Goal: Contribute content: Contribute content

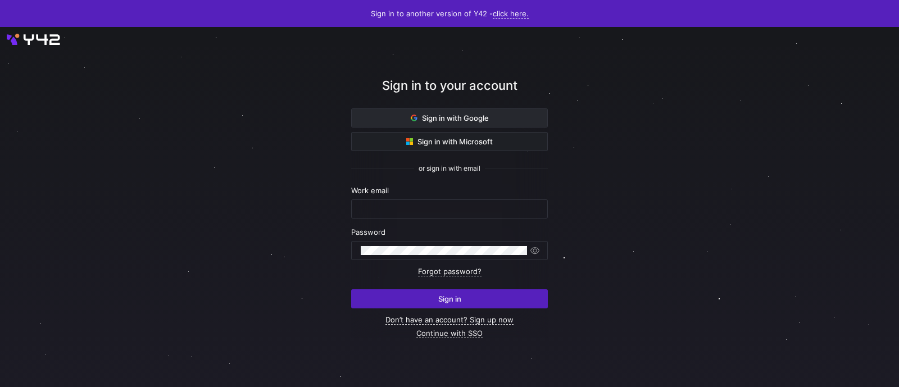
click at [446, 116] on span "Sign in with Google" at bounding box center [450, 118] width 78 height 9
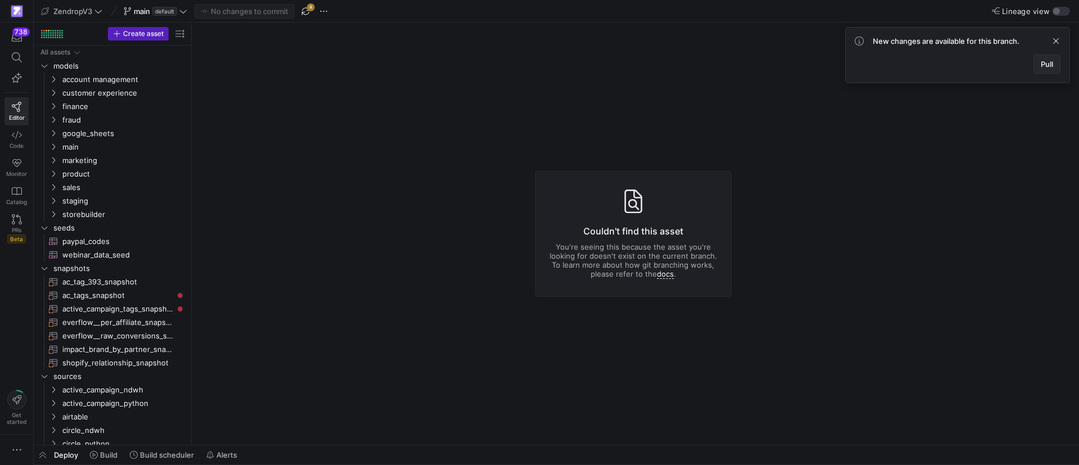
click at [899, 60] on span "Pull" at bounding box center [1047, 64] width 12 height 9
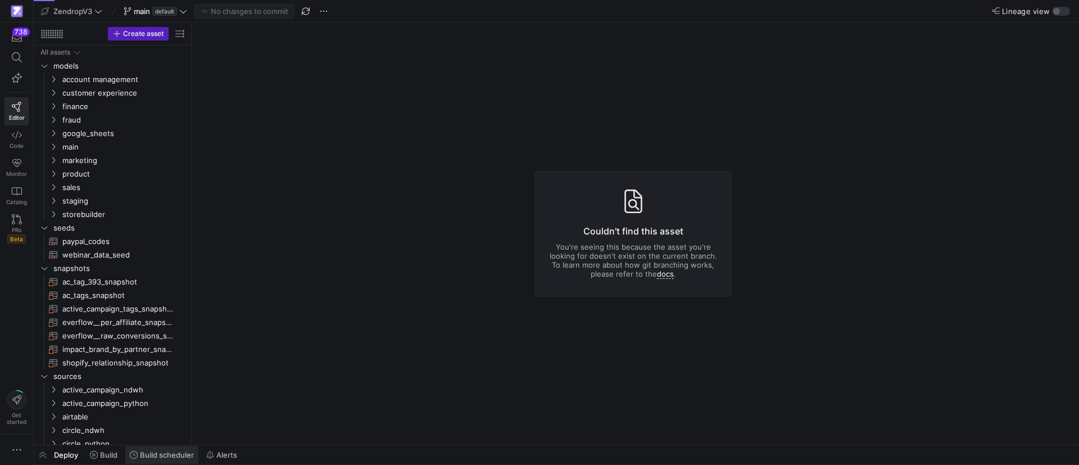
click at [177, 387] on span "Build scheduler" at bounding box center [167, 454] width 54 height 9
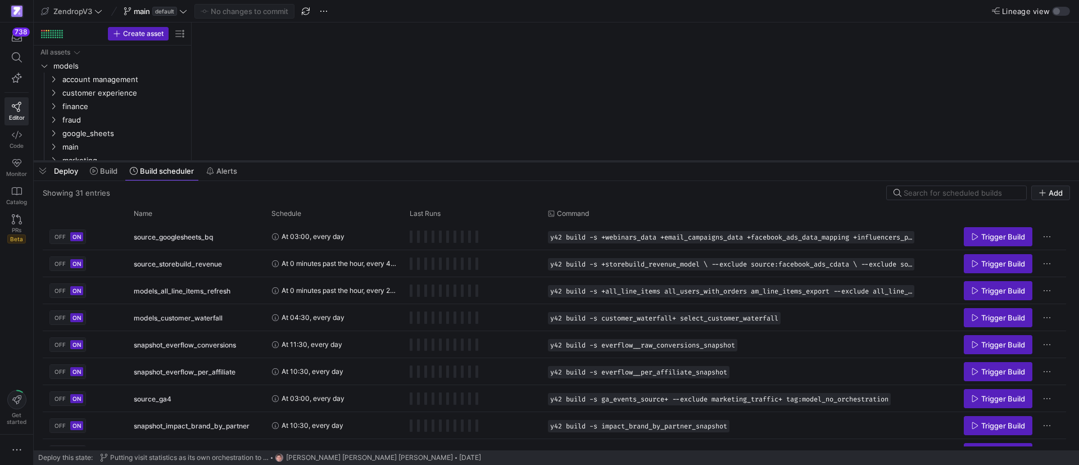
drag, startPoint x: 314, startPoint y: 260, endPoint x: 353, endPoint y: 136, distance: 130.2
click at [353, 159] on div at bounding box center [557, 161] width 1046 height 4
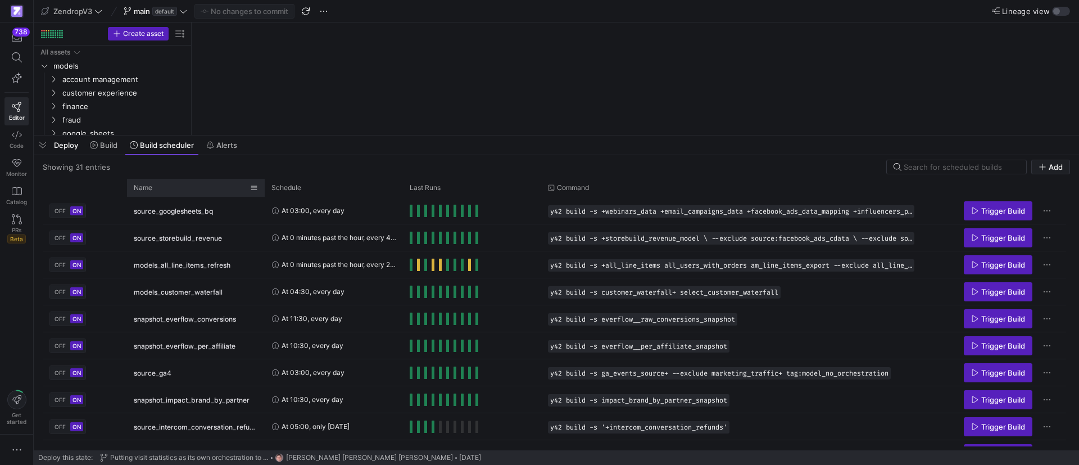
click at [155, 187] on div "Name" at bounding box center [192, 188] width 116 height 12
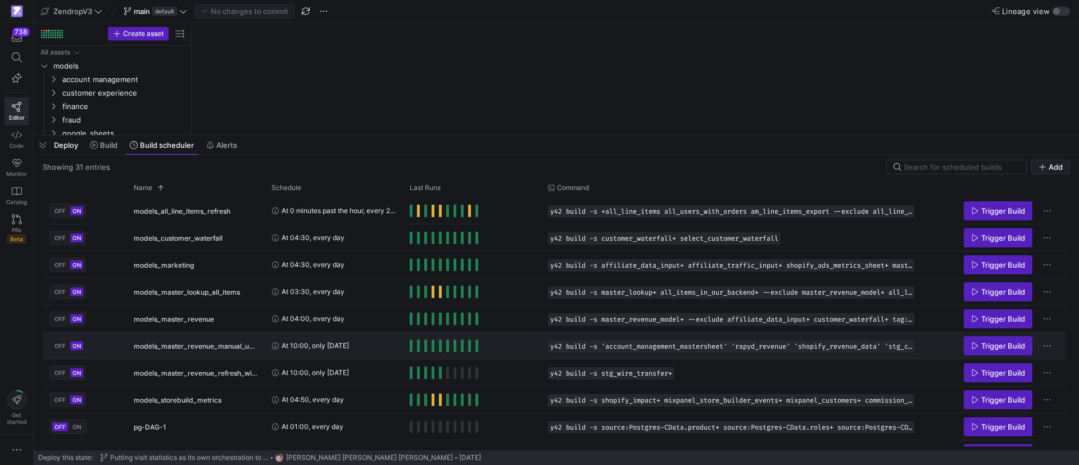
click at [899, 344] on div "Trigger Build" at bounding box center [994, 345] width 132 height 25
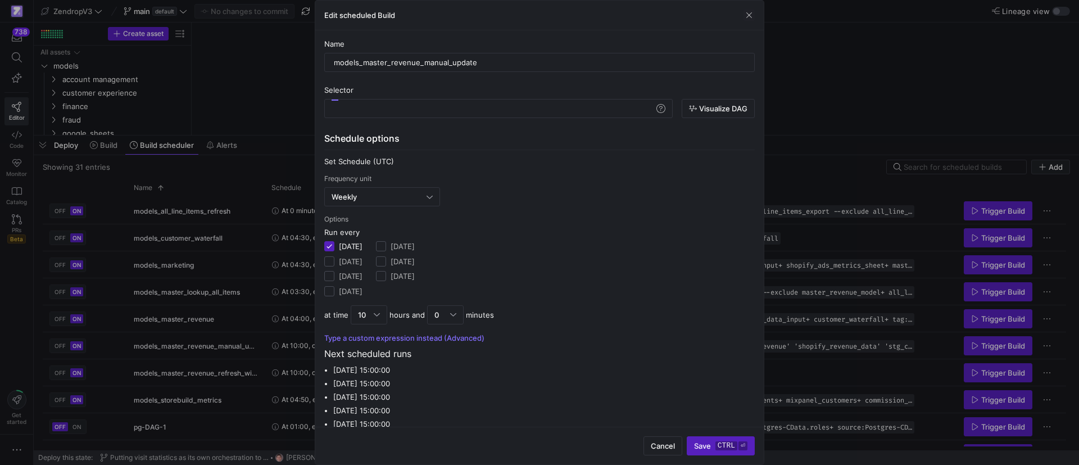
click at [741, 7] on div "Edit scheduled Build" at bounding box center [539, 16] width 449 height 30
click at [745, 17] on span "button" at bounding box center [749, 15] width 11 height 11
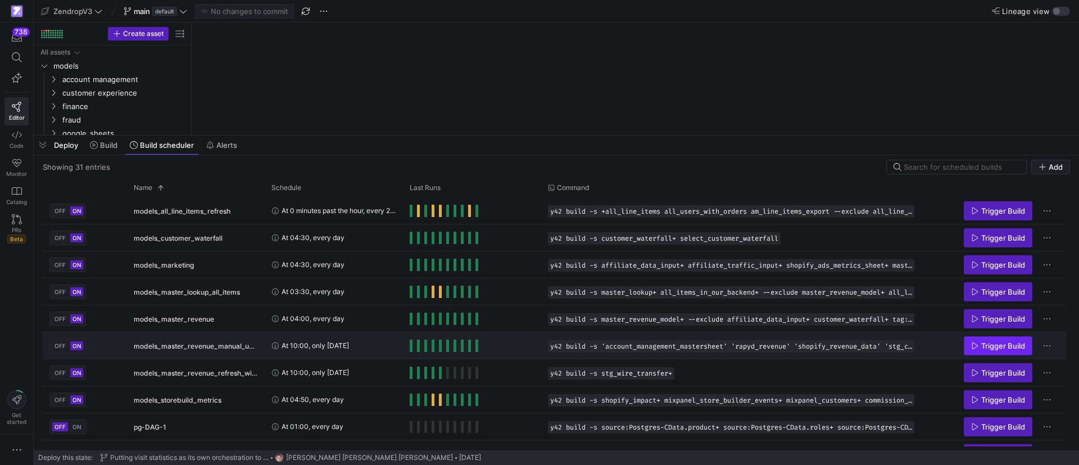
click at [899, 342] on icon "Press SPACE to select this row." at bounding box center [975, 346] width 8 height 8
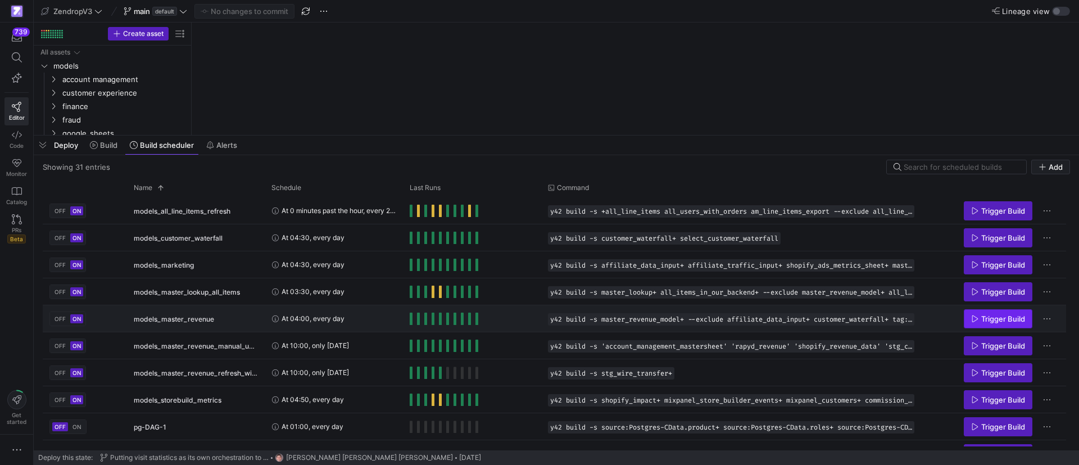
click at [899, 320] on span "Trigger Build" at bounding box center [1004, 318] width 44 height 9
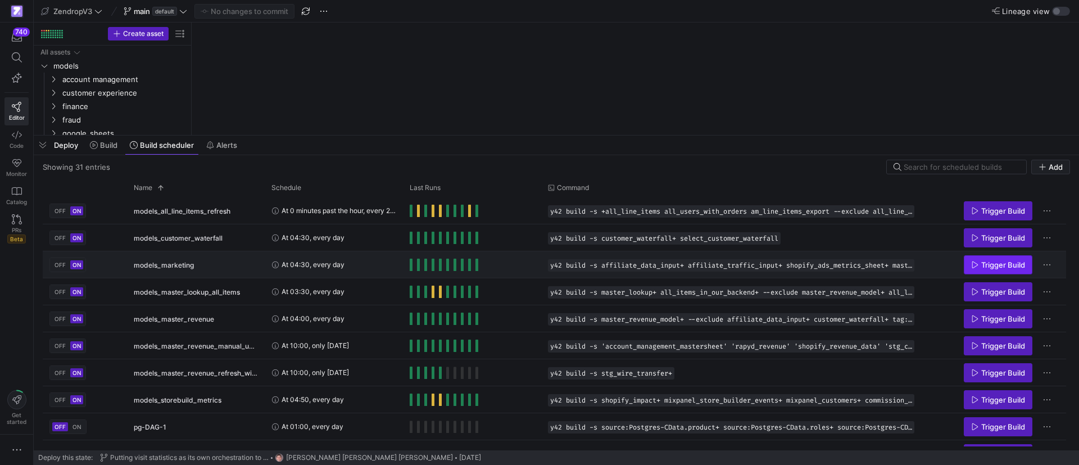
click at [899, 257] on span "Press SPACE to select this row." at bounding box center [998, 265] width 67 height 18
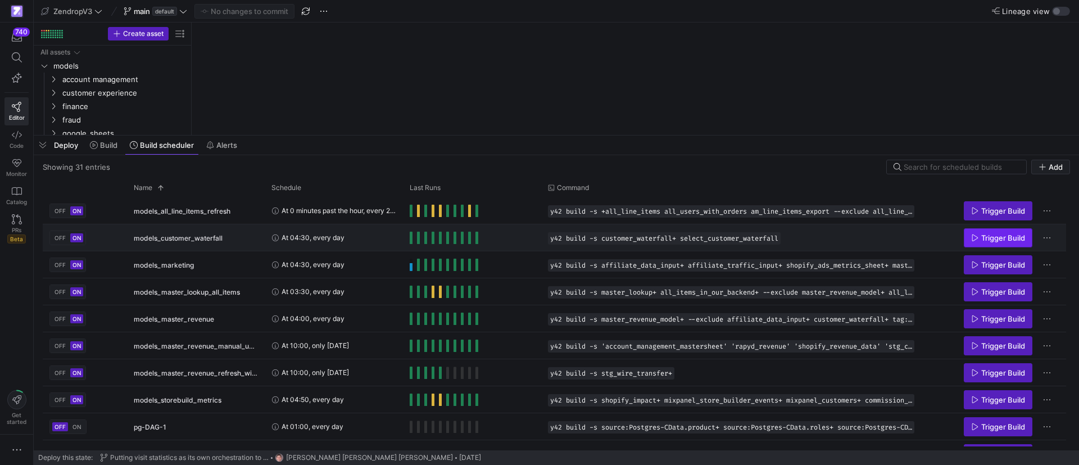
click at [899, 238] on span "Trigger Build" at bounding box center [1004, 237] width 44 height 9
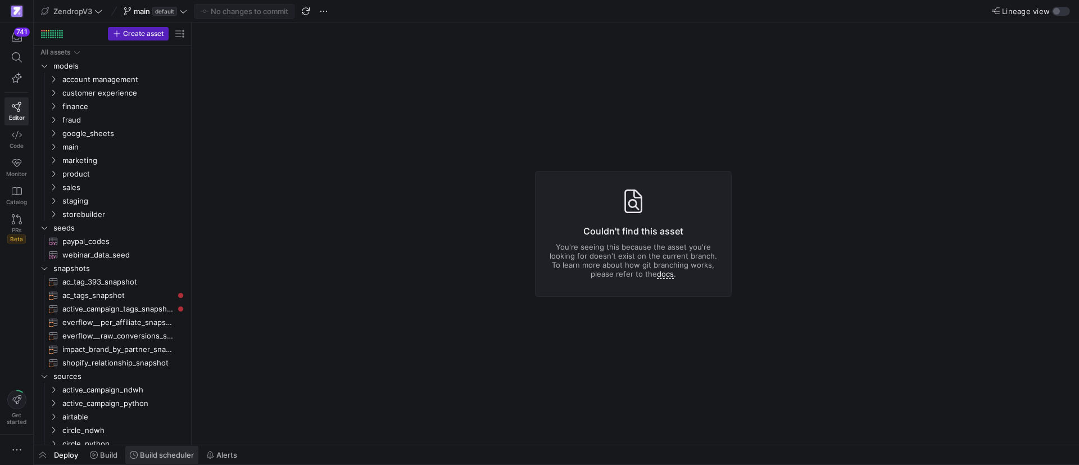
click at [165, 457] on span "Build scheduler" at bounding box center [167, 454] width 54 height 9
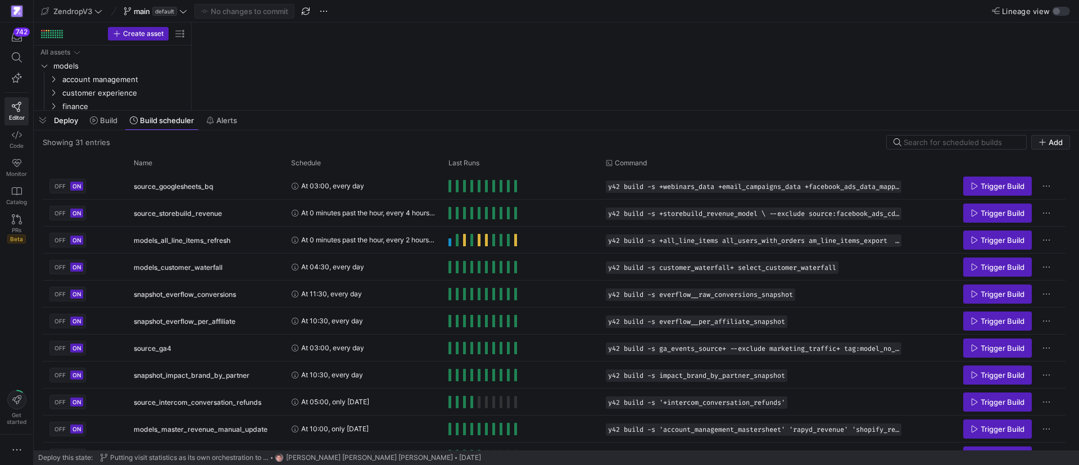
drag, startPoint x: 325, startPoint y: 260, endPoint x: 338, endPoint y: 111, distance: 149.6
click at [338, 111] on div at bounding box center [557, 110] width 1046 height 4
click at [193, 162] on div "Name" at bounding box center [202, 163] width 136 height 12
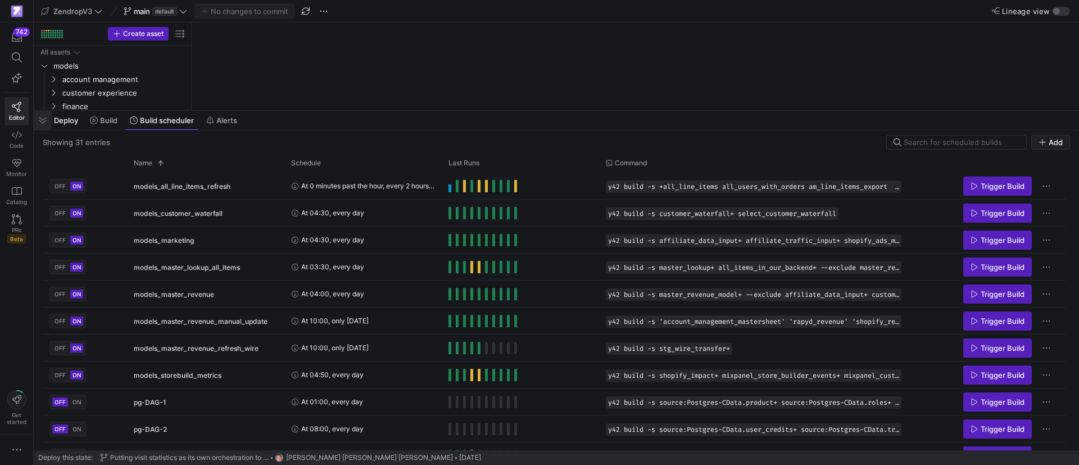
click at [43, 117] on span "button" at bounding box center [43, 120] width 18 height 19
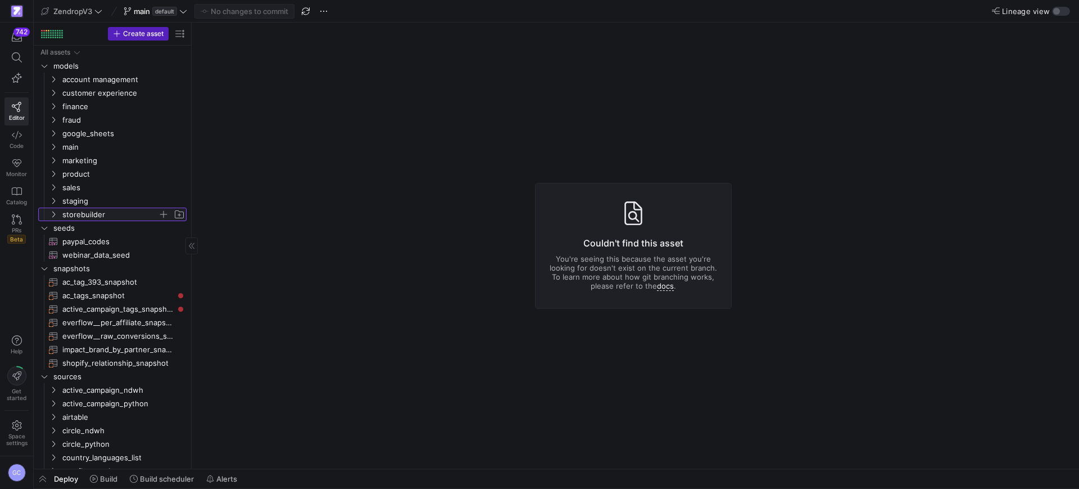
click at [53, 214] on icon "Press SPACE to select this row." at bounding box center [53, 214] width 8 height 7
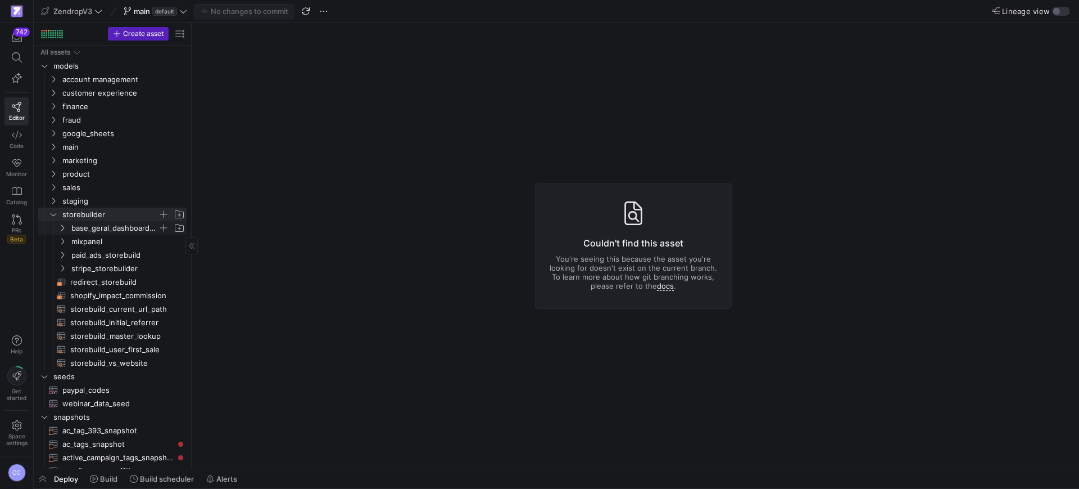
click at [61, 224] on icon "Press SPACE to select this row." at bounding box center [62, 227] width 8 height 7
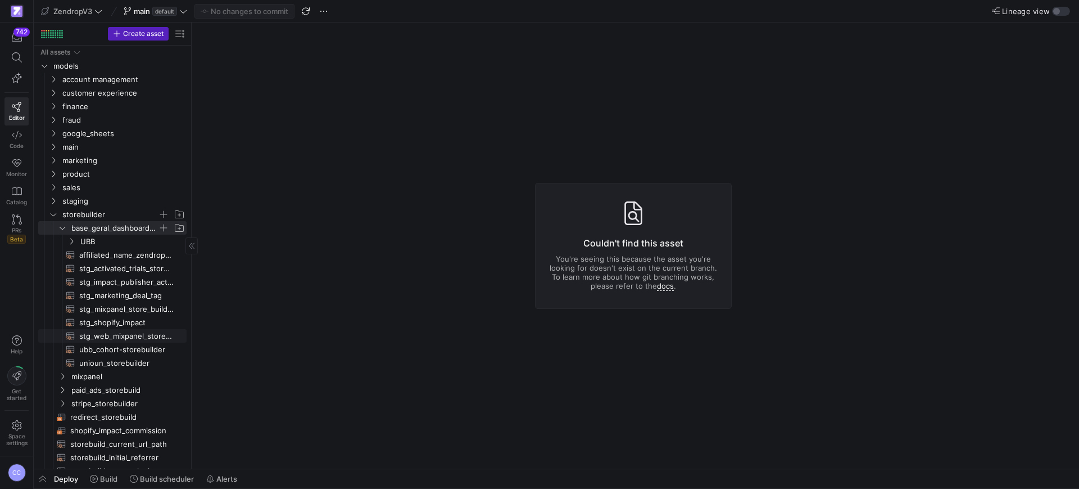
click at [126, 336] on span "stg_web_mixpanel_store_builder_events​​​​​​​​​​" at bounding box center [126, 335] width 94 height 13
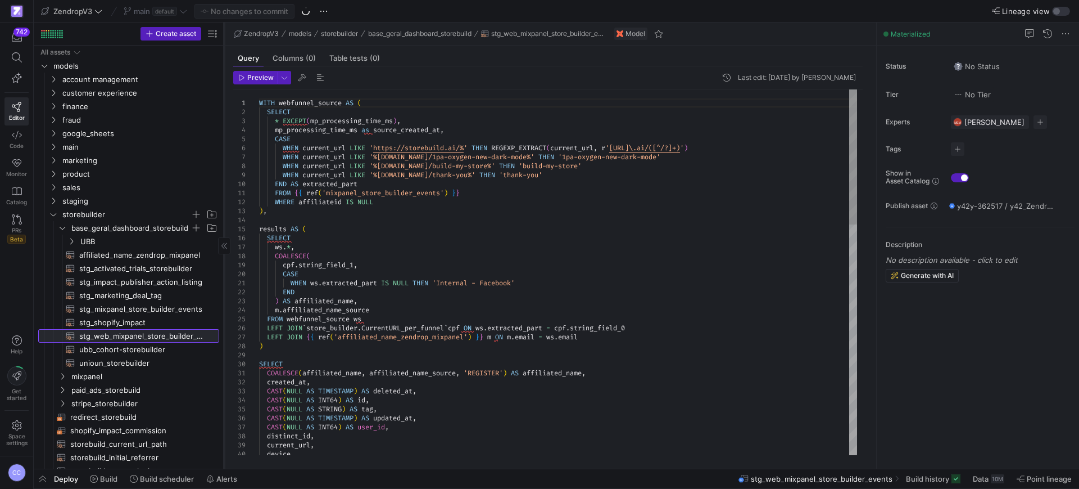
drag, startPoint x: 191, startPoint y: 265, endPoint x: 224, endPoint y: 266, distance: 32.6
click at [224, 266] on div at bounding box center [224, 245] width 1 height 446
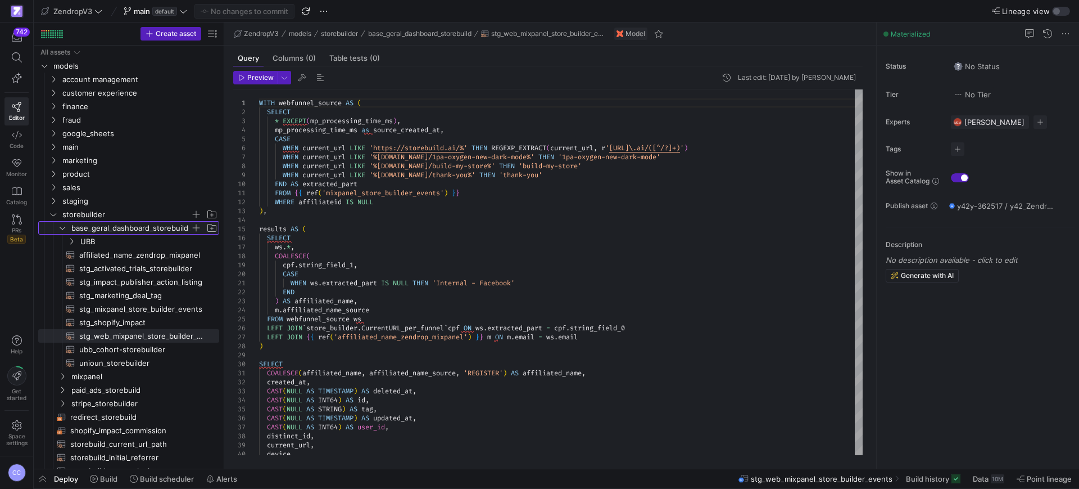
click at [66, 227] on icon "Press SPACE to select this row." at bounding box center [62, 227] width 8 height 7
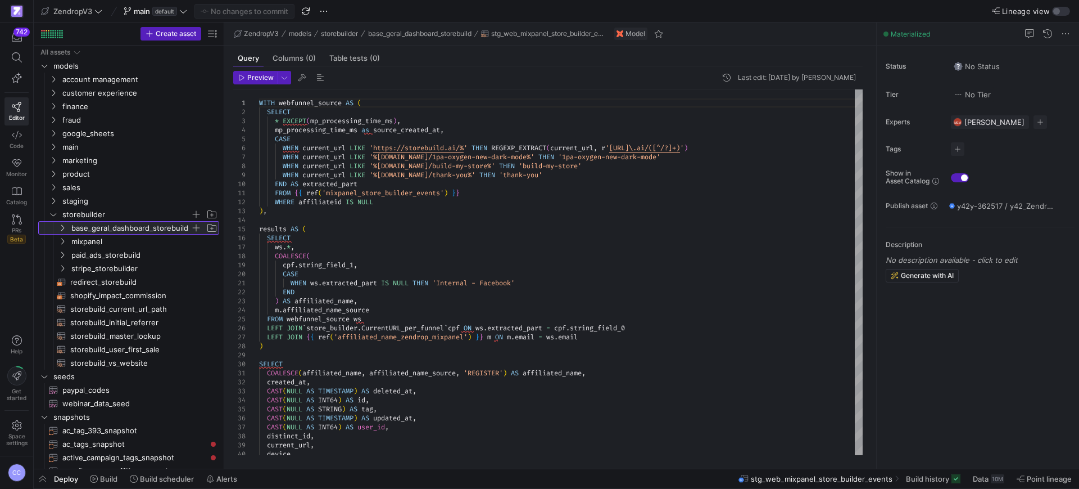
click at [66, 227] on icon at bounding box center [62, 227] width 8 height 7
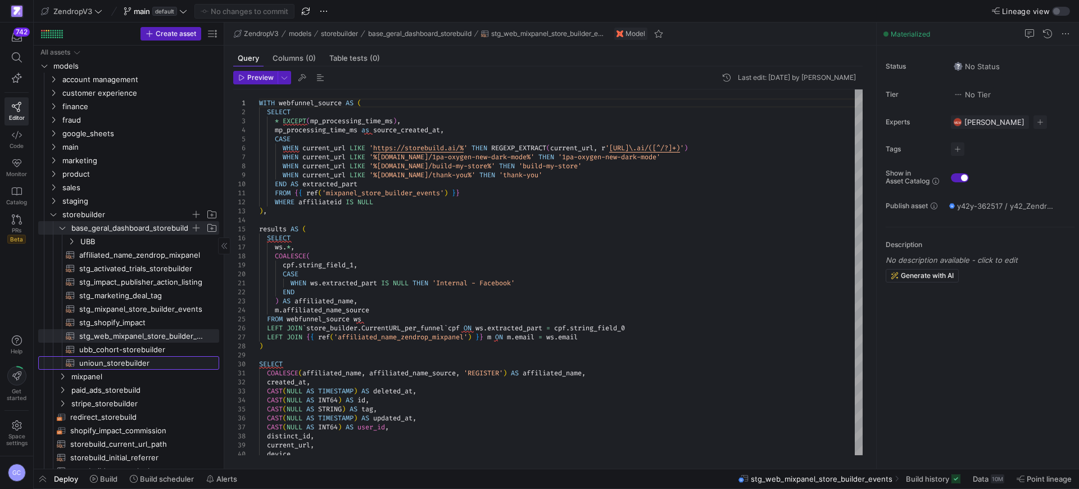
click at [103, 359] on span "unioun_storebuilder​​​​​​​​​​" at bounding box center [142, 362] width 127 height 13
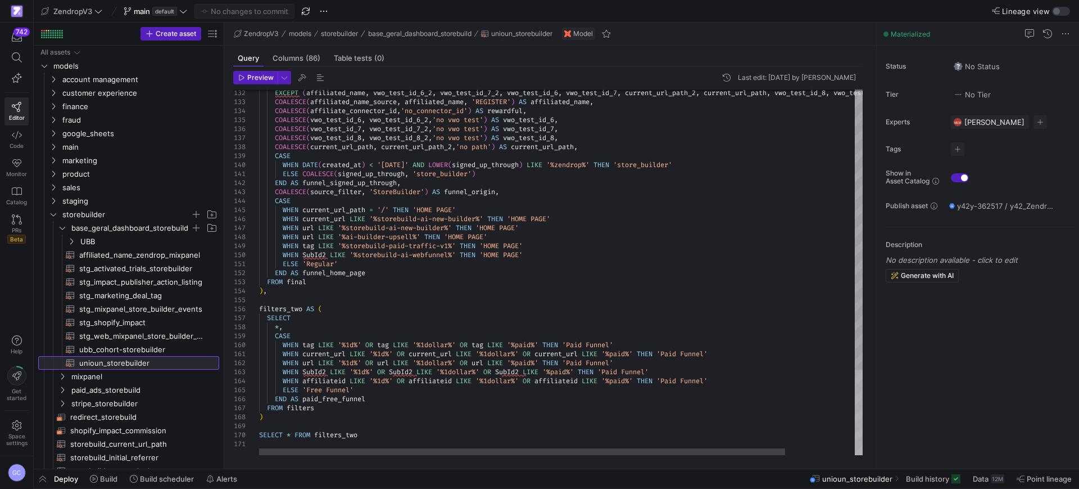
click at [855, 414] on div at bounding box center [859, 411] width 8 height 85
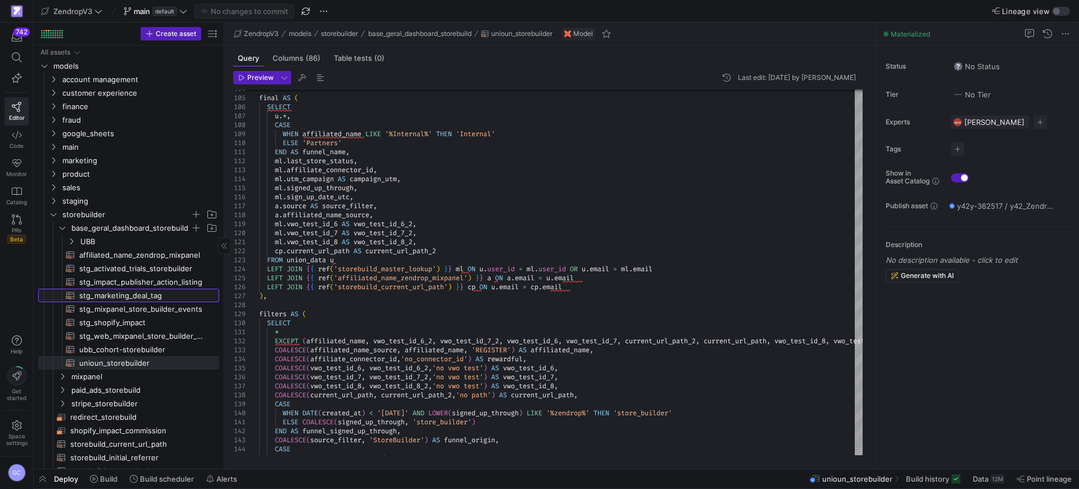
click at [117, 295] on span "stg_marketing_deal_tag​​​​​​​​​​" at bounding box center [142, 295] width 127 height 13
type textarea "WITH tags_source AS ( SELECT mdt.*, u.email, ROW_NUMBER() OVER (PARTITION BY md…"
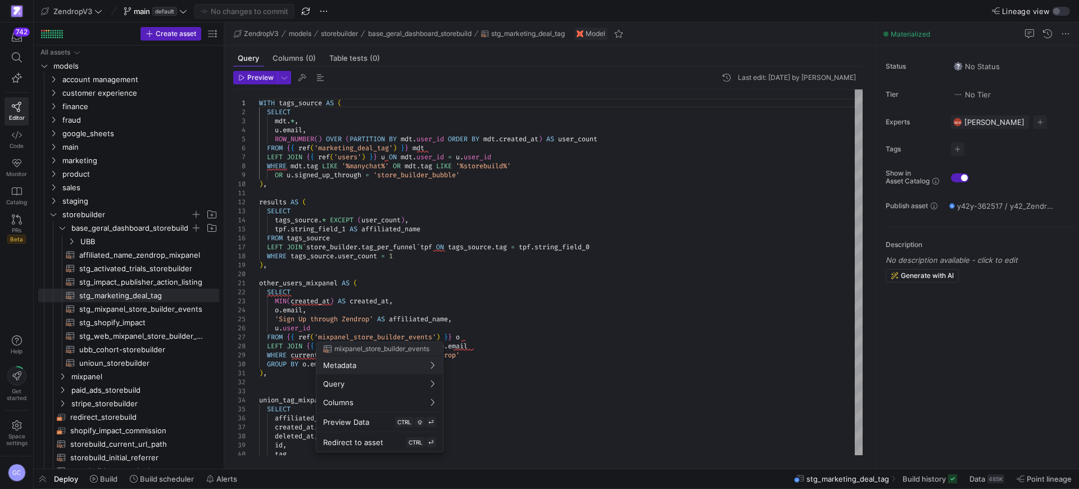
click at [588, 328] on div at bounding box center [539, 244] width 1079 height 489
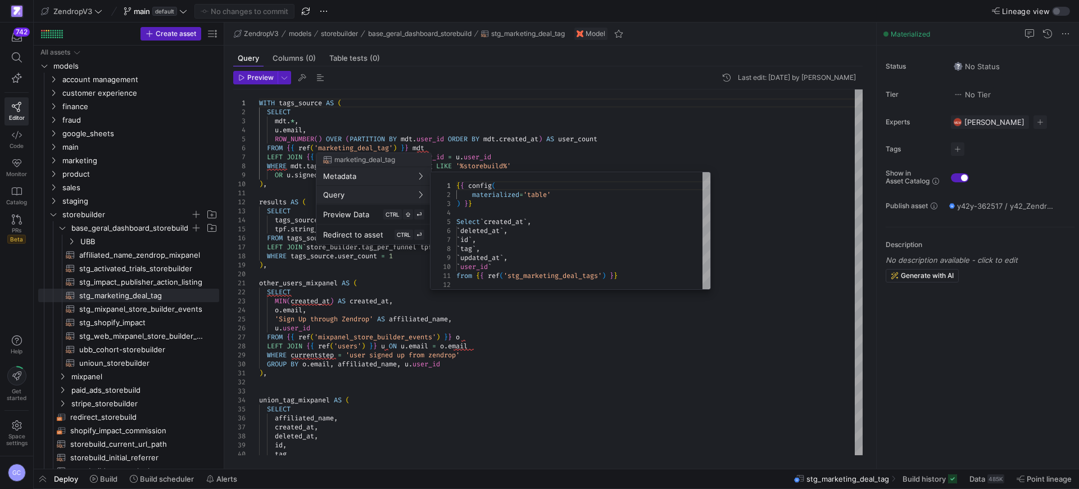
type textarea "from {{ ref('stg_marketing_deal_tags') }}"
click at [532, 275] on div "{ { config ( materialized = 'table' ) } } Select ` created_at ` , ` deleted_at …" at bounding box center [583, 230] width 254 height 117
click at [549, 276] on div "{ { config ( materialized = 'table' ) } } Select ` created_at ` , ` deleted_at …" at bounding box center [583, 230] width 254 height 117
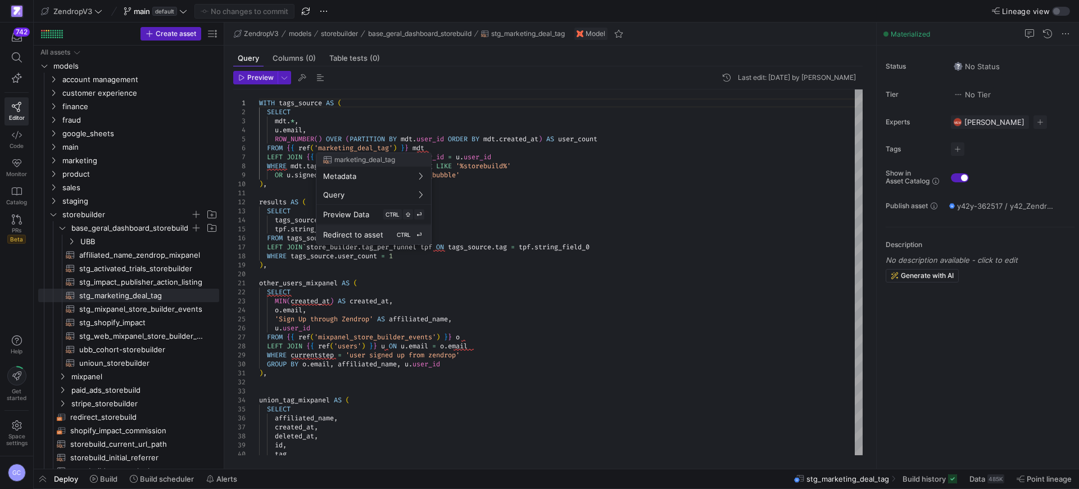
click at [374, 236] on span "Redirect to asset" at bounding box center [353, 234] width 60 height 9
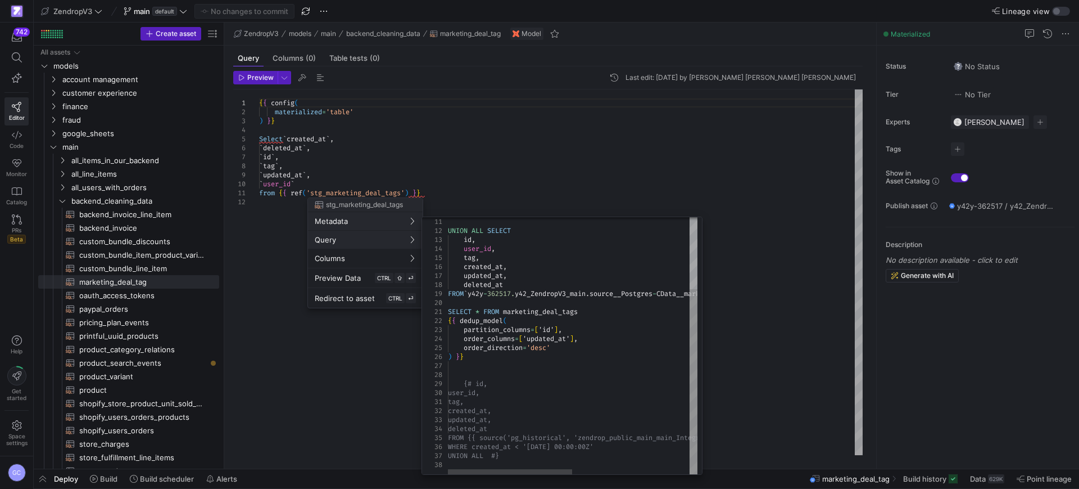
scroll to position [2, 0]
click at [548, 207] on div at bounding box center [539, 244] width 1079 height 489
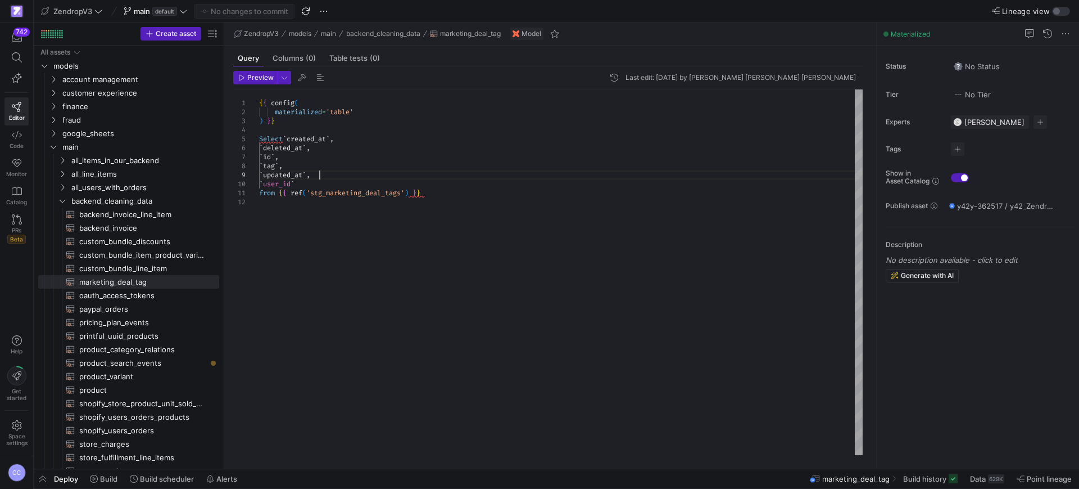
scroll to position [0, 0]
click at [359, 171] on div "{ { config ( materialized = 'table' ) } } Select ` created_at ` , ` deleted_at …" at bounding box center [561, 271] width 604 height 365
click at [359, 160] on div "{ { config ( materialized = 'table' ) } } Select ` created_at ` , ` deleted_at …" at bounding box center [561, 271] width 604 height 365
click at [64, 197] on icon "Press SPACE to select this row." at bounding box center [62, 200] width 8 height 7
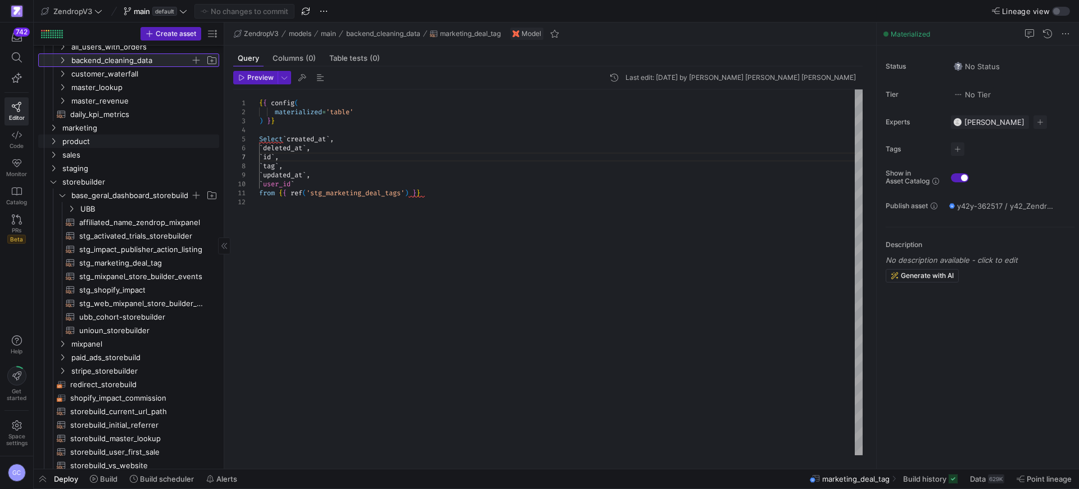
scroll to position [141, 0]
click at [103, 328] on span "unioun_storebuilder​​​​​​​​​​" at bounding box center [142, 330] width 127 height 13
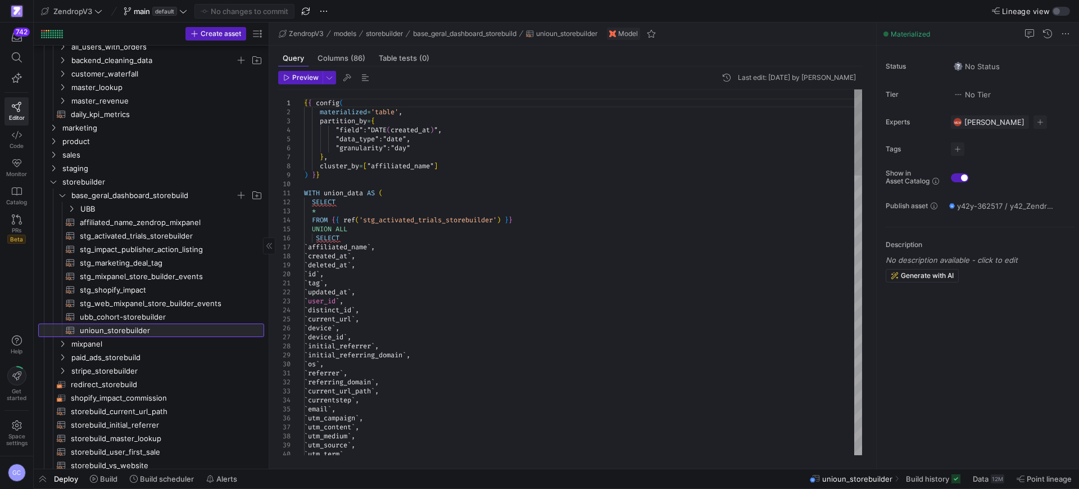
drag, startPoint x: 223, startPoint y: 202, endPoint x: 268, endPoint y: 202, distance: 45.0
click at [146, 272] on span "stg_mixpanel_store_builder_events​​​​​​​​​​" at bounding box center [165, 276] width 171 height 13
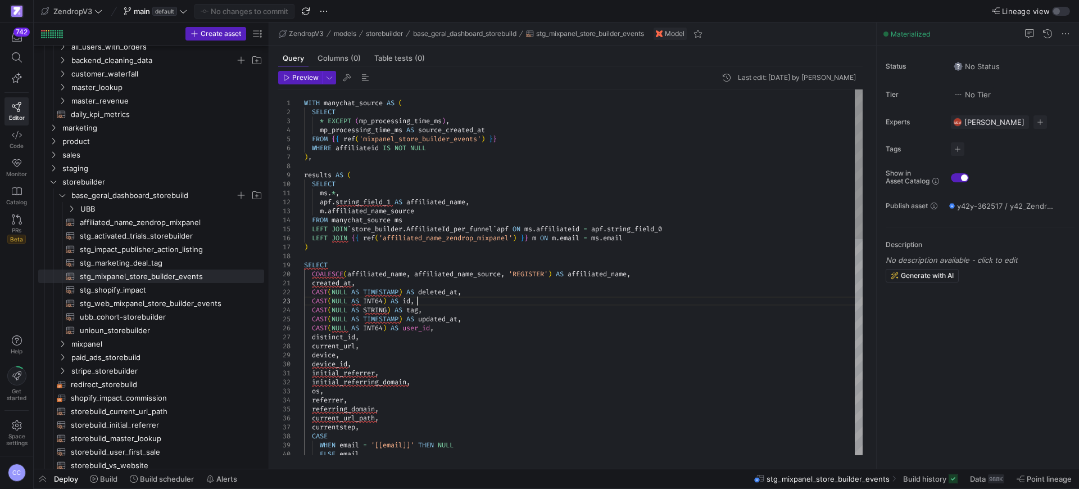
drag, startPoint x: 371, startPoint y: 182, endPoint x: 379, endPoint y: 193, distance: 13.6
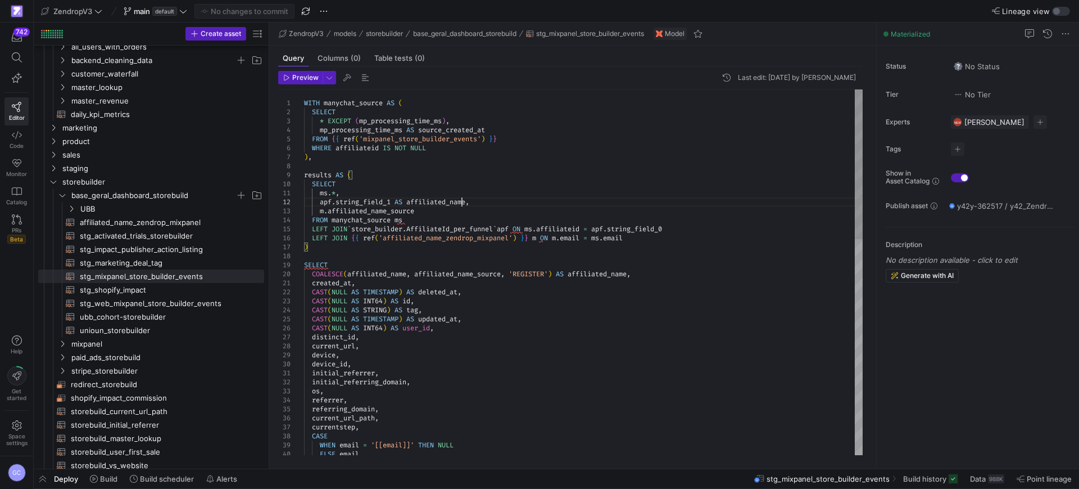
drag, startPoint x: 463, startPoint y: 202, endPoint x: 465, endPoint y: 215, distance: 13.7
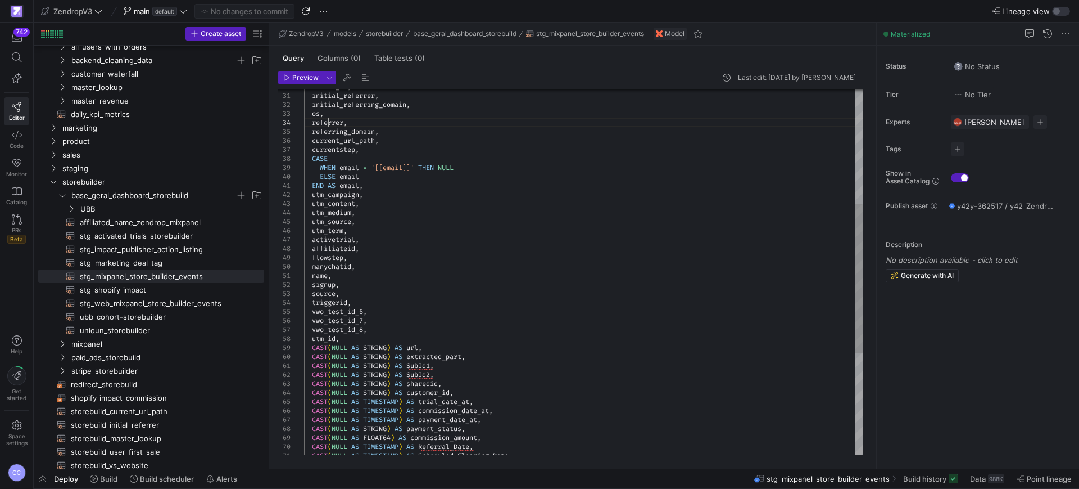
click at [329, 122] on div "utm_id , CAST ( NULL AS STRING ) AS url , CAST ( NULL AS STRING ) AS extracted_…" at bounding box center [583, 257] width 559 height 890
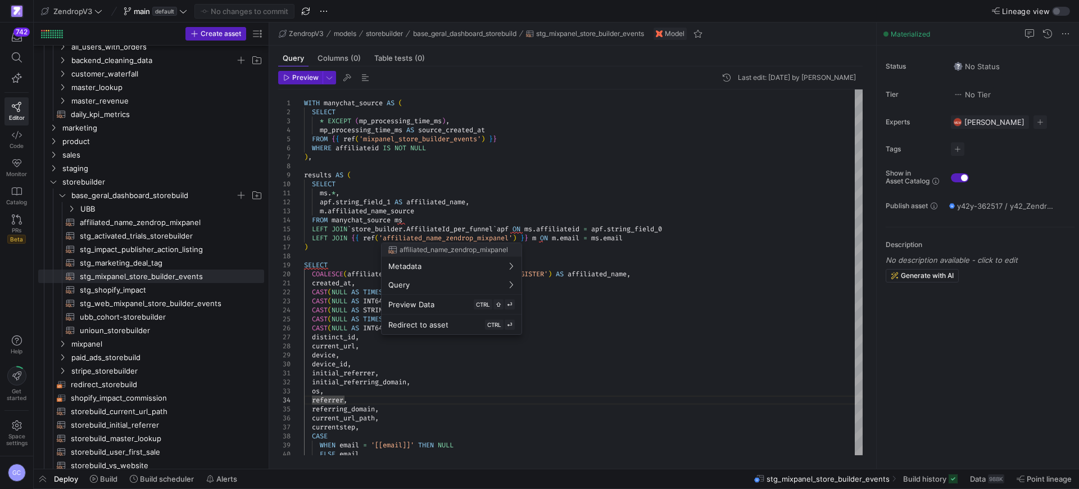
click at [454, 209] on div at bounding box center [539, 244] width 1079 height 489
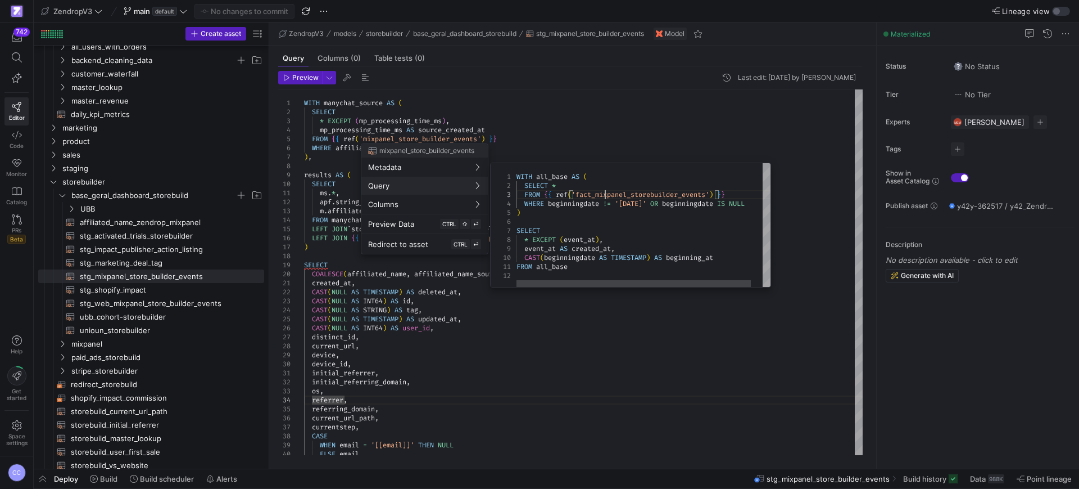
click at [607, 191] on div "WITH all_base AS ( SELECT * FROM { { ref ( 'fact_mixpanel_storebuilder_events' …" at bounding box center [650, 225] width 266 height 124
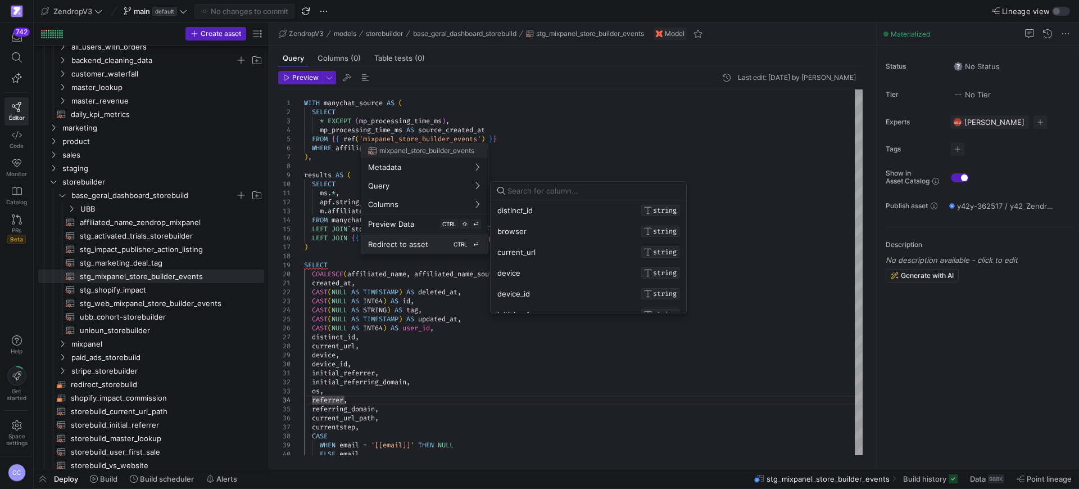
click at [409, 244] on span "Redirect to asset" at bounding box center [398, 243] width 60 height 9
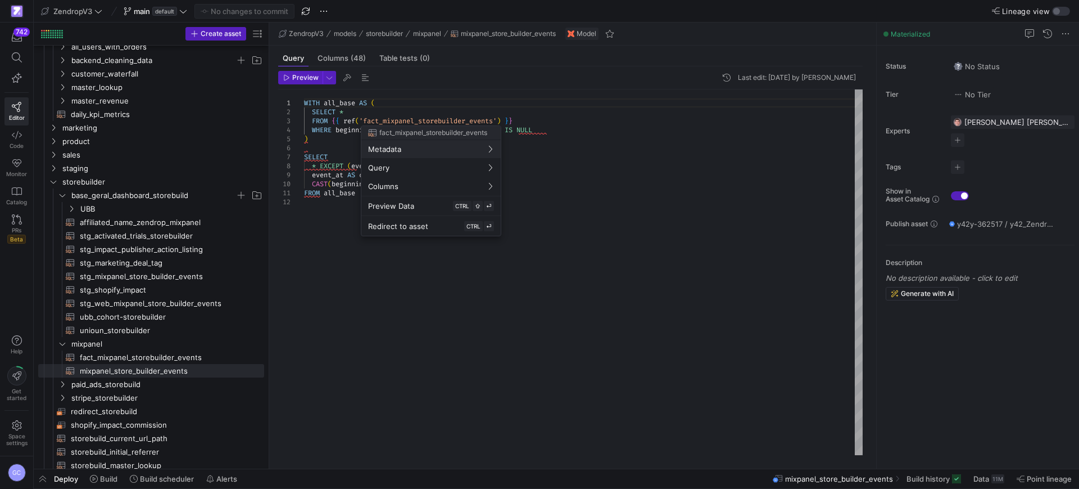
drag, startPoint x: 389, startPoint y: 228, endPoint x: 398, endPoint y: 230, distance: 9.3
click at [389, 228] on span "Redirect to asset" at bounding box center [398, 225] width 60 height 9
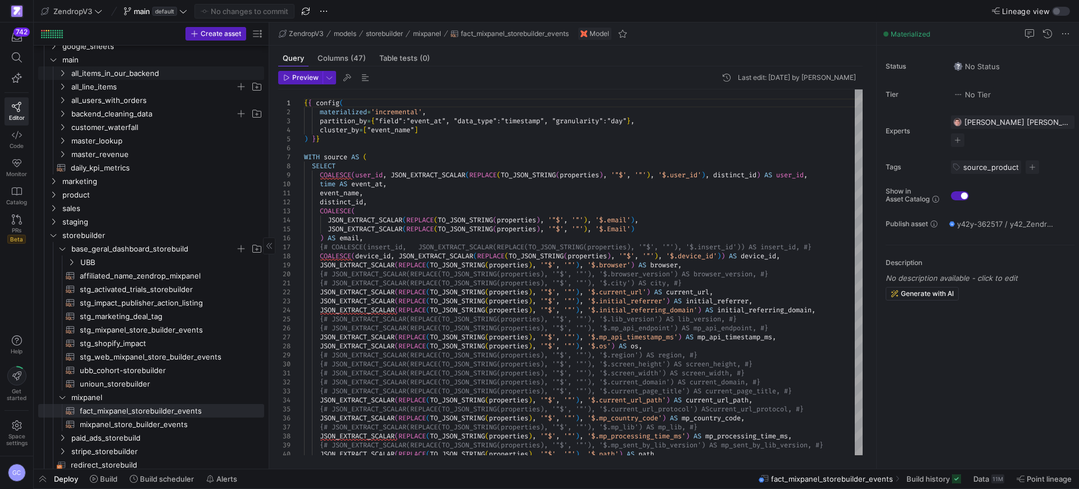
scroll to position [70, 0]
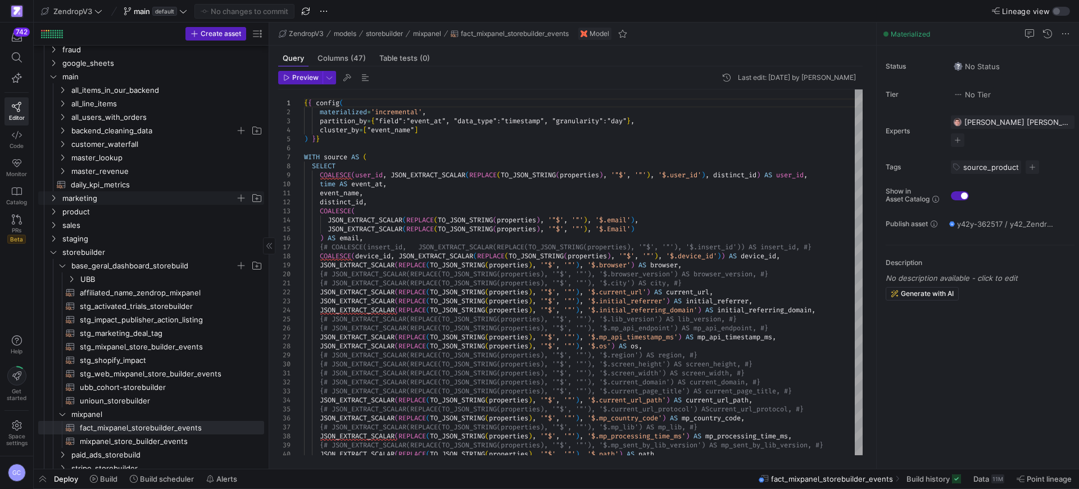
click at [55, 197] on icon "Press SPACE to select this row." at bounding box center [53, 198] width 3 height 6
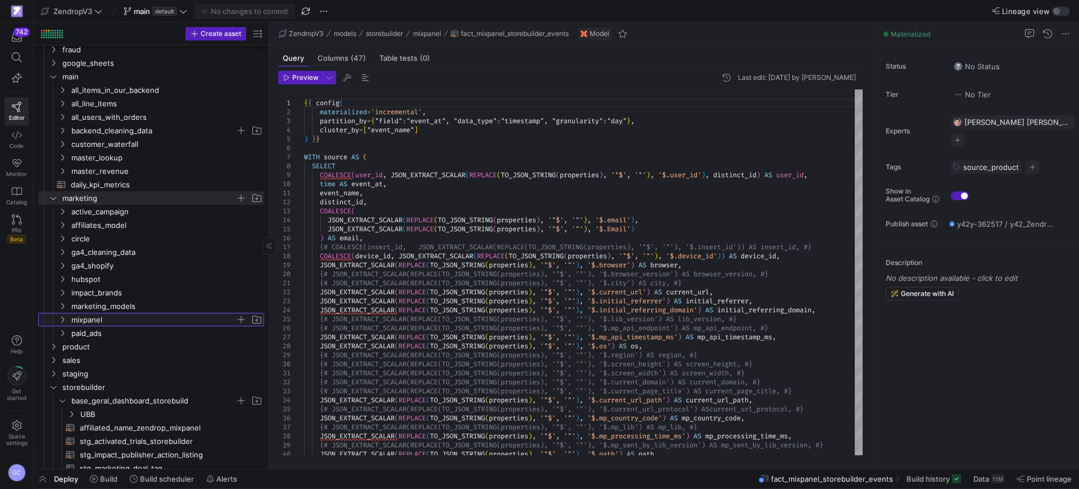
click at [60, 322] on icon "Press SPACE to select this row." at bounding box center [62, 319] width 8 height 7
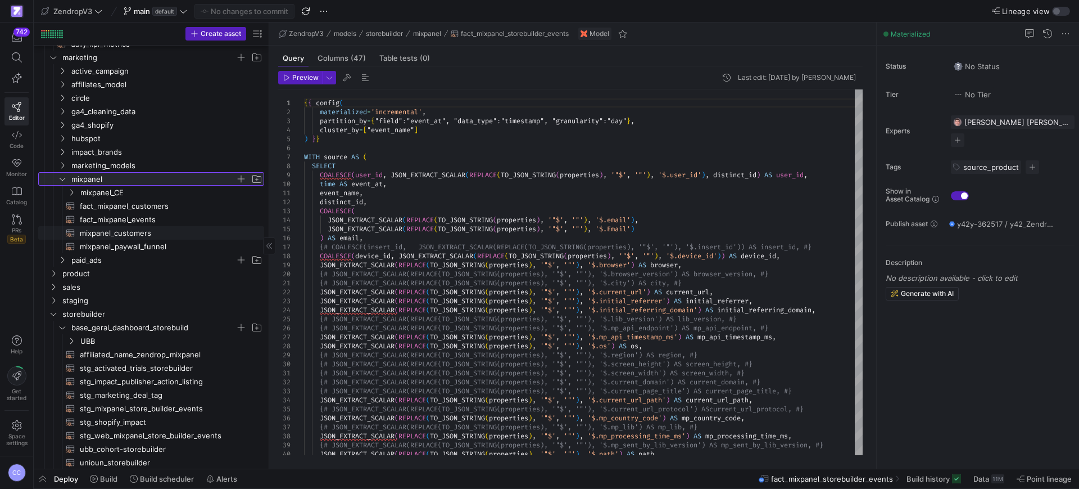
scroll to position [211, 0]
click at [139, 215] on span "fact_mixpanel_events​​​​​​​​​​" at bounding box center [165, 219] width 171 height 13
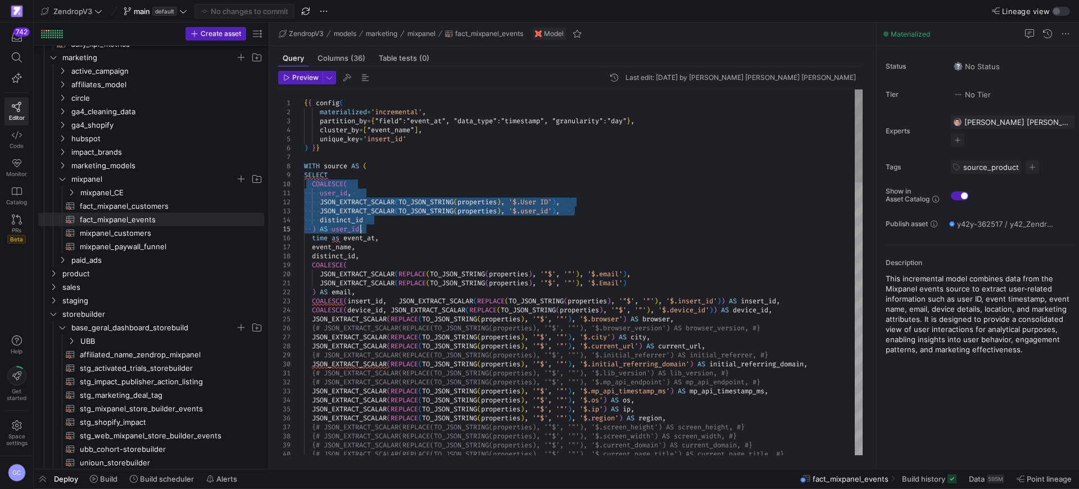
drag, startPoint x: 313, startPoint y: 184, endPoint x: 361, endPoint y: 232, distance: 68.4
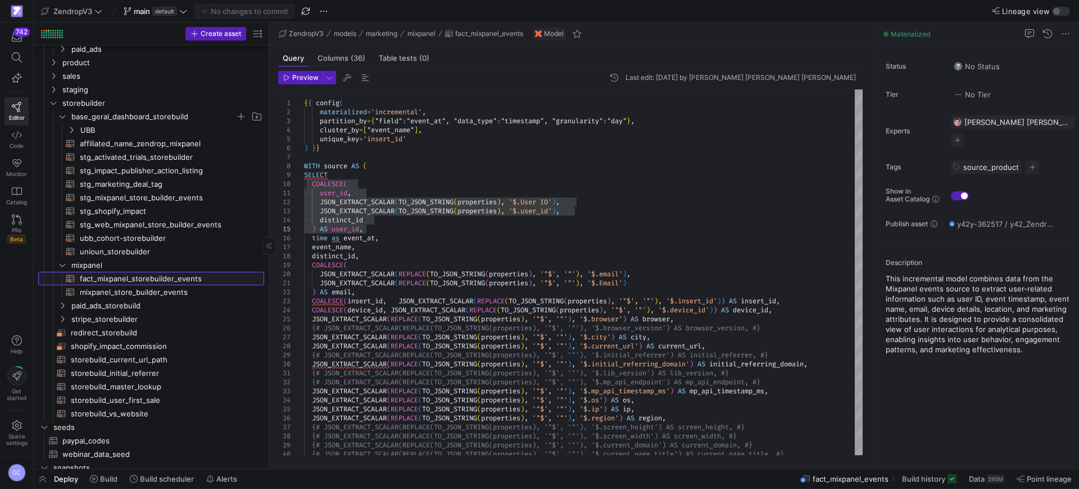
click at [146, 278] on span "fact_mixpanel_storebuilder_events​​​​​​​​​​" at bounding box center [165, 278] width 171 height 13
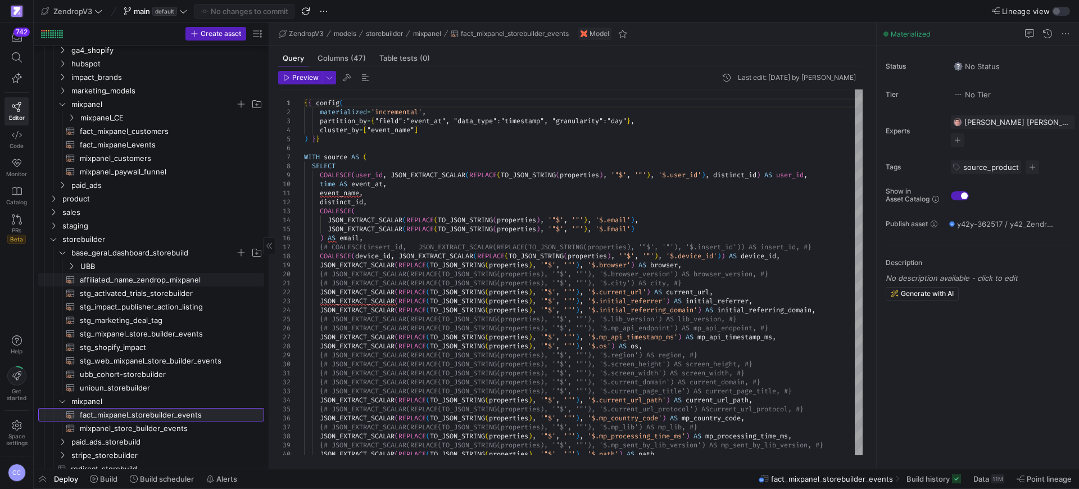
scroll to position [281, 0]
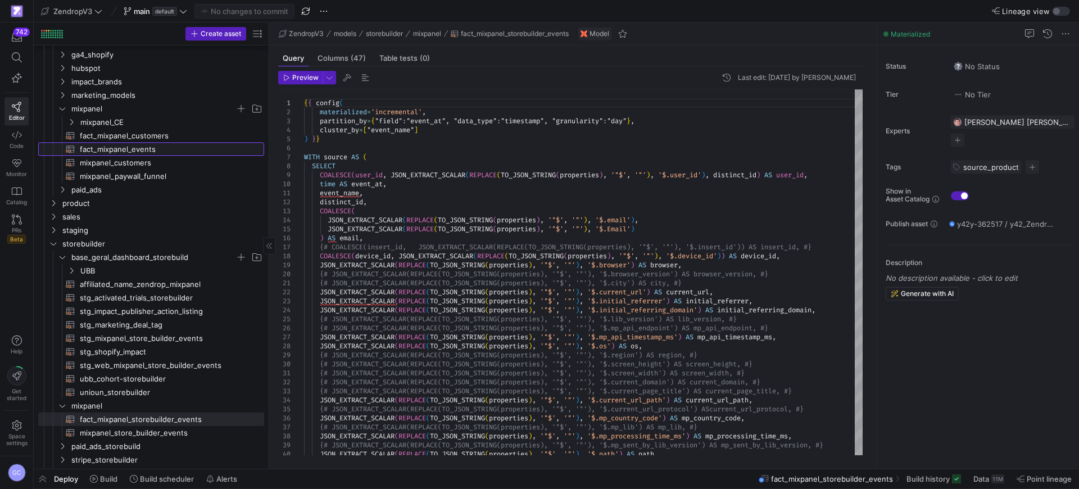
click at [117, 152] on span "fact_mixpanel_events​​​​​​​​​​" at bounding box center [165, 149] width 171 height 13
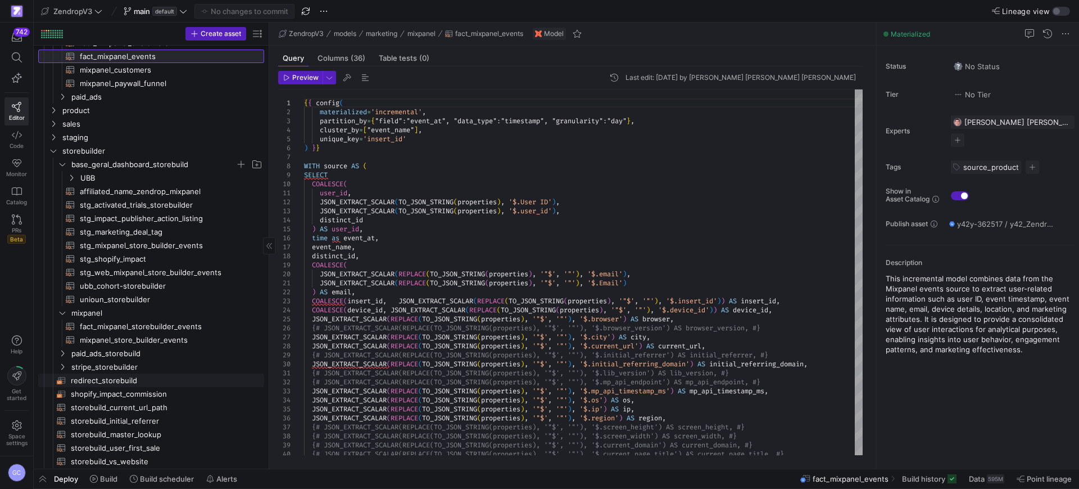
scroll to position [492, 0]
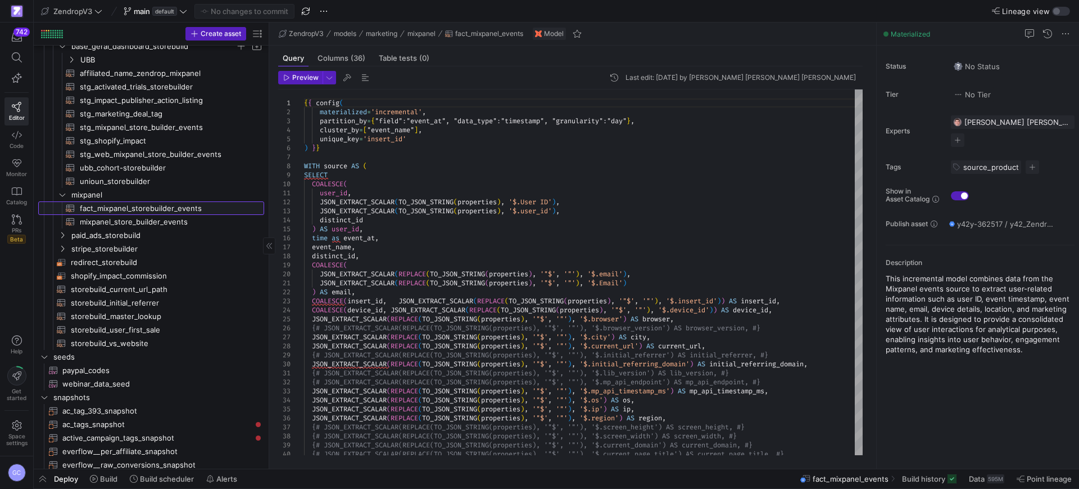
click at [125, 211] on span "fact_mixpanel_storebuilder_events​​​​​​​​​​" at bounding box center [165, 208] width 171 height 13
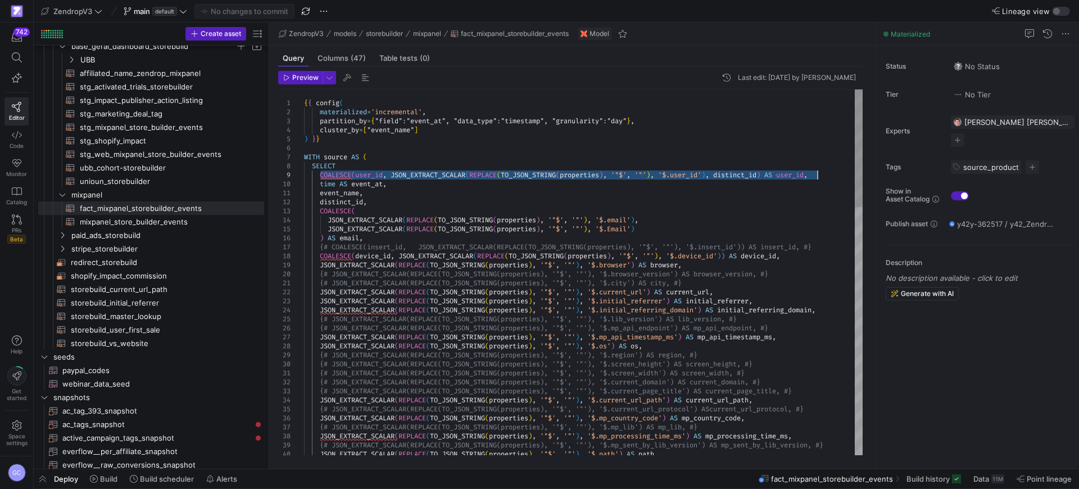
drag, startPoint x: 321, startPoint y: 173, endPoint x: 819, endPoint y: 174, distance: 498.1
type textarea "JSON_EXTRACT_SCALAR(TO_JSON_STRING(properties), '$.User ID'), JSON_EXTRACT_SCAL…"
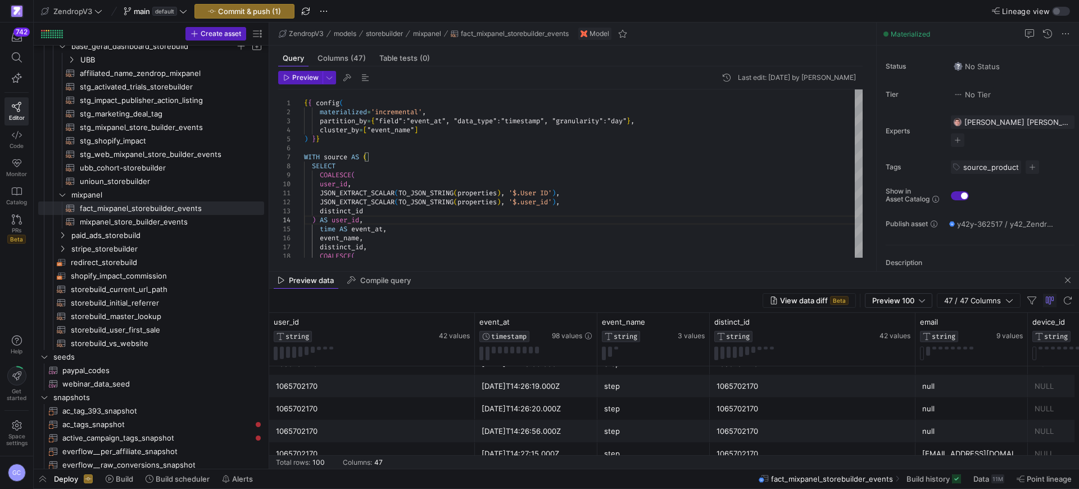
scroll to position [2151, 0]
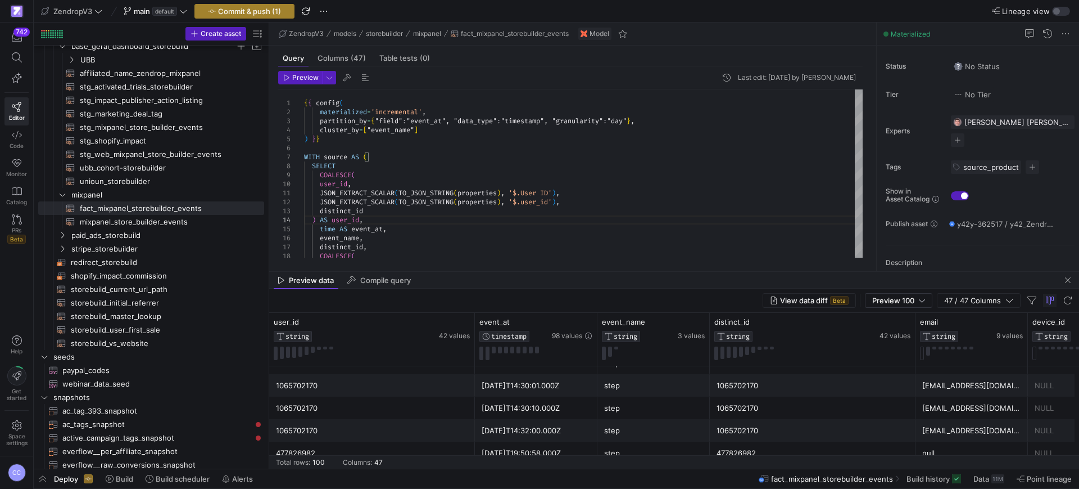
click at [277, 8] on span "Commit & push (1)" at bounding box center [249, 11] width 63 height 9
click at [275, 7] on span "Commit & push (1)" at bounding box center [249, 11] width 63 height 9
click at [252, 10] on span "Commit & push (1)" at bounding box center [249, 11] width 63 height 9
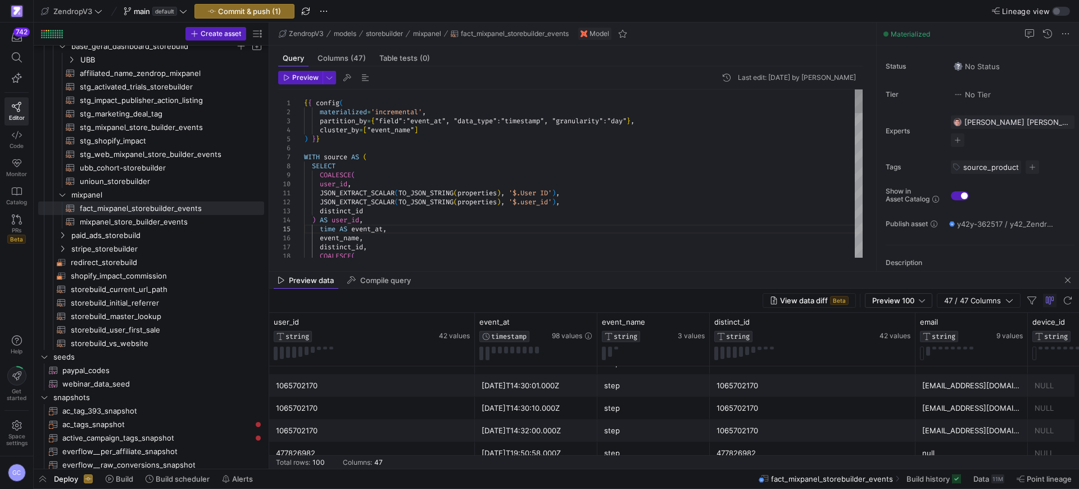
scroll to position [0, 84]
click at [1076, 281] on div "Preview data Compile query" at bounding box center [674, 280] width 810 height 17
click at [1068, 281] on span "button" at bounding box center [1067, 279] width 13 height 13
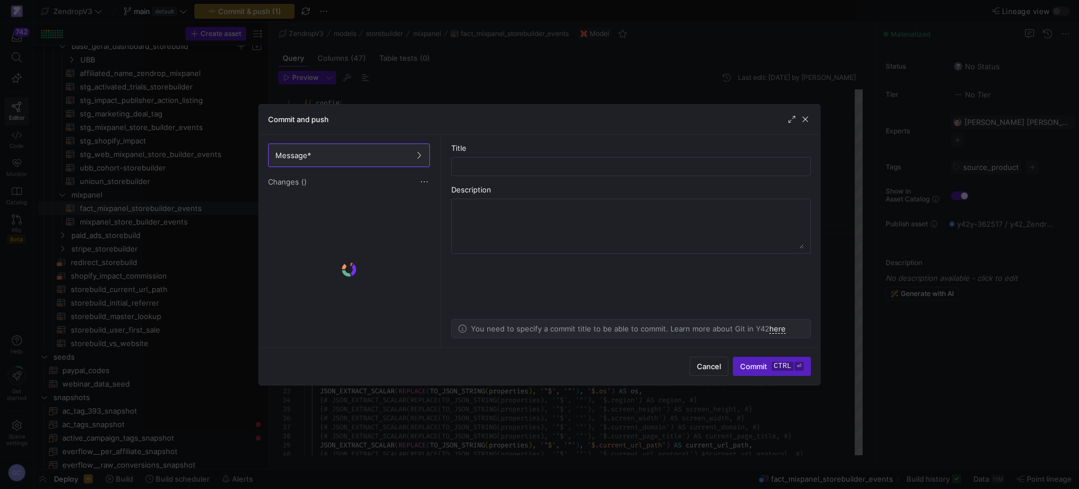
click at [255, 11] on div at bounding box center [539, 244] width 1079 height 489
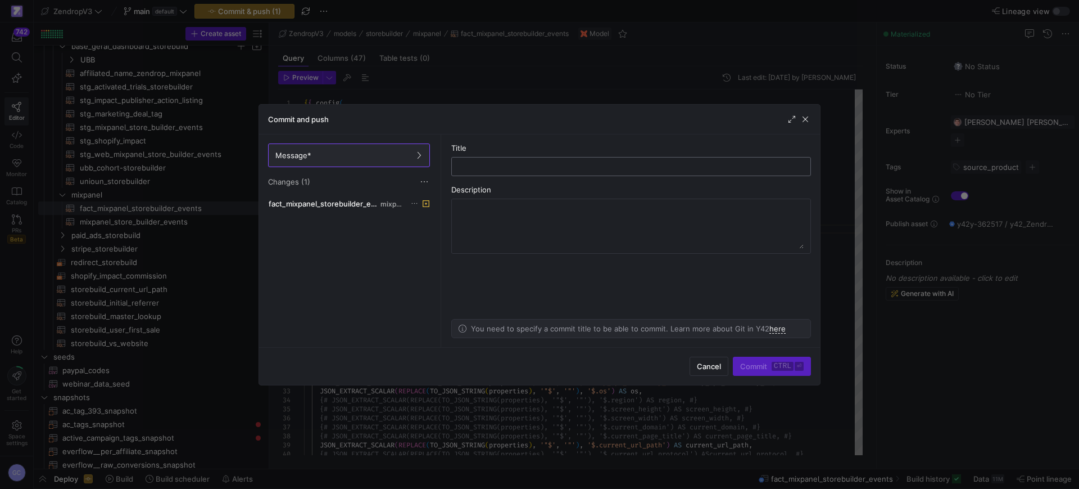
click at [497, 160] on div at bounding box center [631, 166] width 341 height 18
type input "user id - mixpanel storebuild"
click at [781, 365] on kbd "ctrl" at bounding box center [783, 365] width 22 height 9
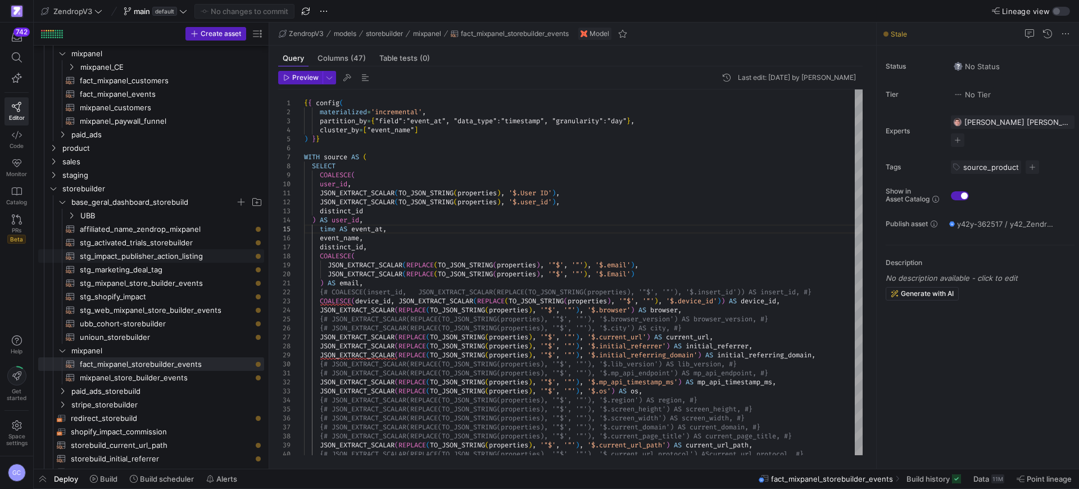
scroll to position [351, 0]
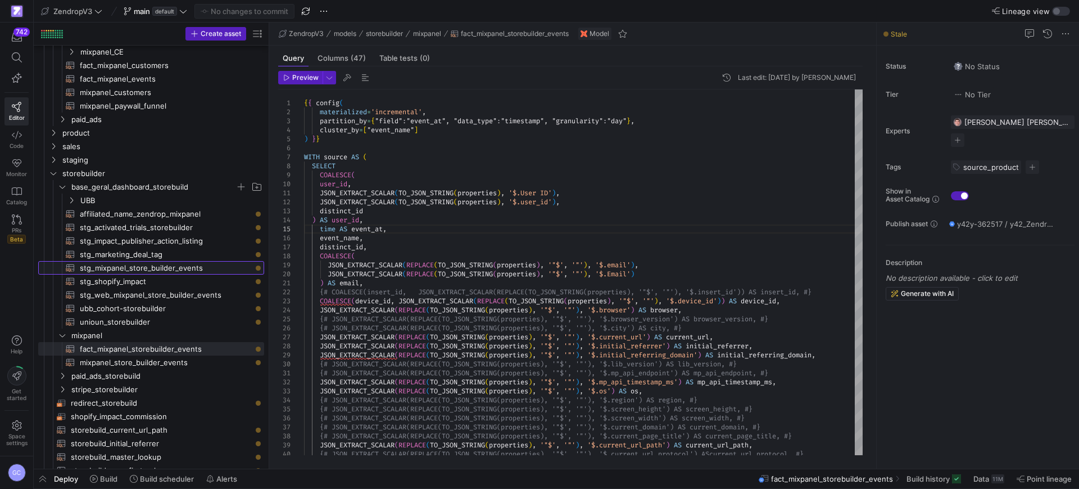
click at [129, 266] on span "stg_mixpanel_store_builder_events​​​​​​​​​​" at bounding box center [165, 267] width 171 height 13
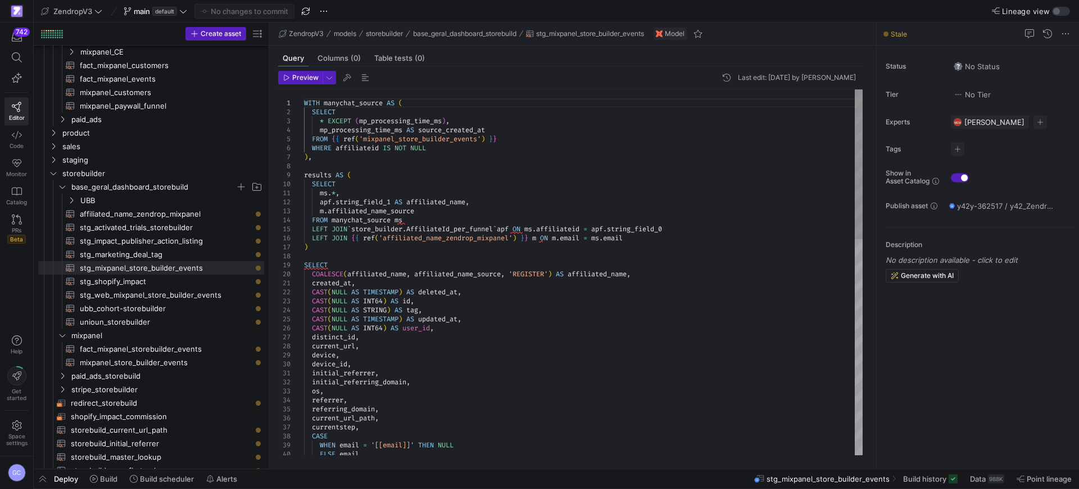
type textarea "ms.*, apf.string_field_1 AS affiliated_name, m.affiliated_name_source FROM many…"
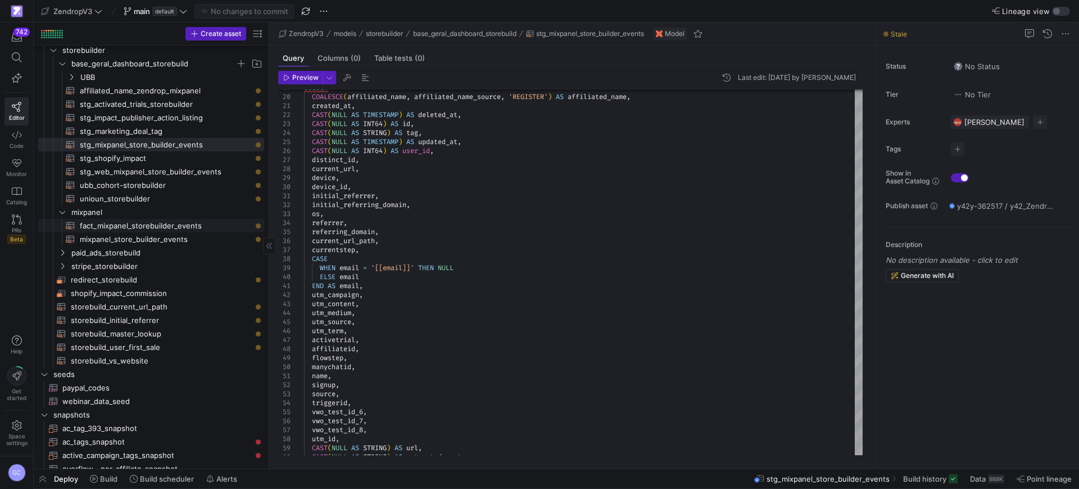
scroll to position [422, 0]
